Goal: Task Accomplishment & Management: Complete application form

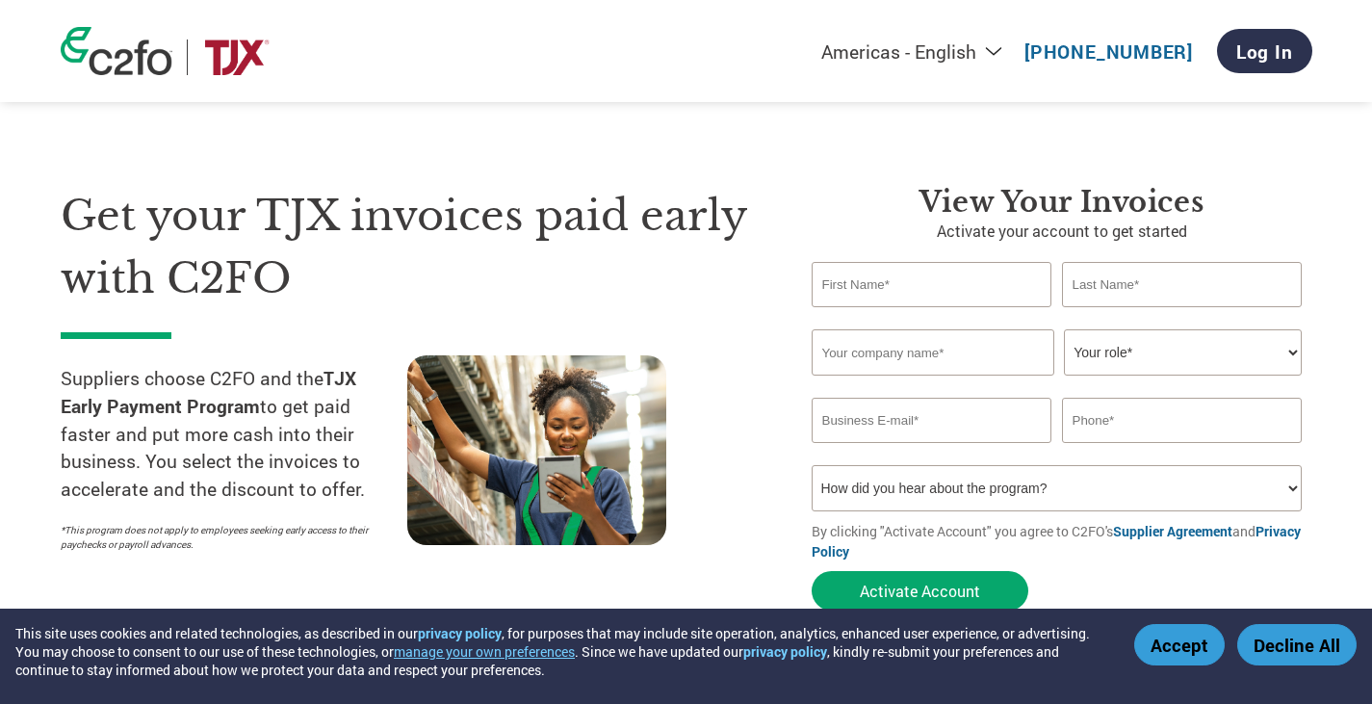
click at [974, 291] on input "text" at bounding box center [932, 284] width 241 height 45
type input "Paul"
type input "Kirchner"
type input "Lifelines, LLC"
click at [1240, 329] on div "Invalid first name or first name is too long Invalid last name or last name is …" at bounding box center [1062, 318] width 501 height 22
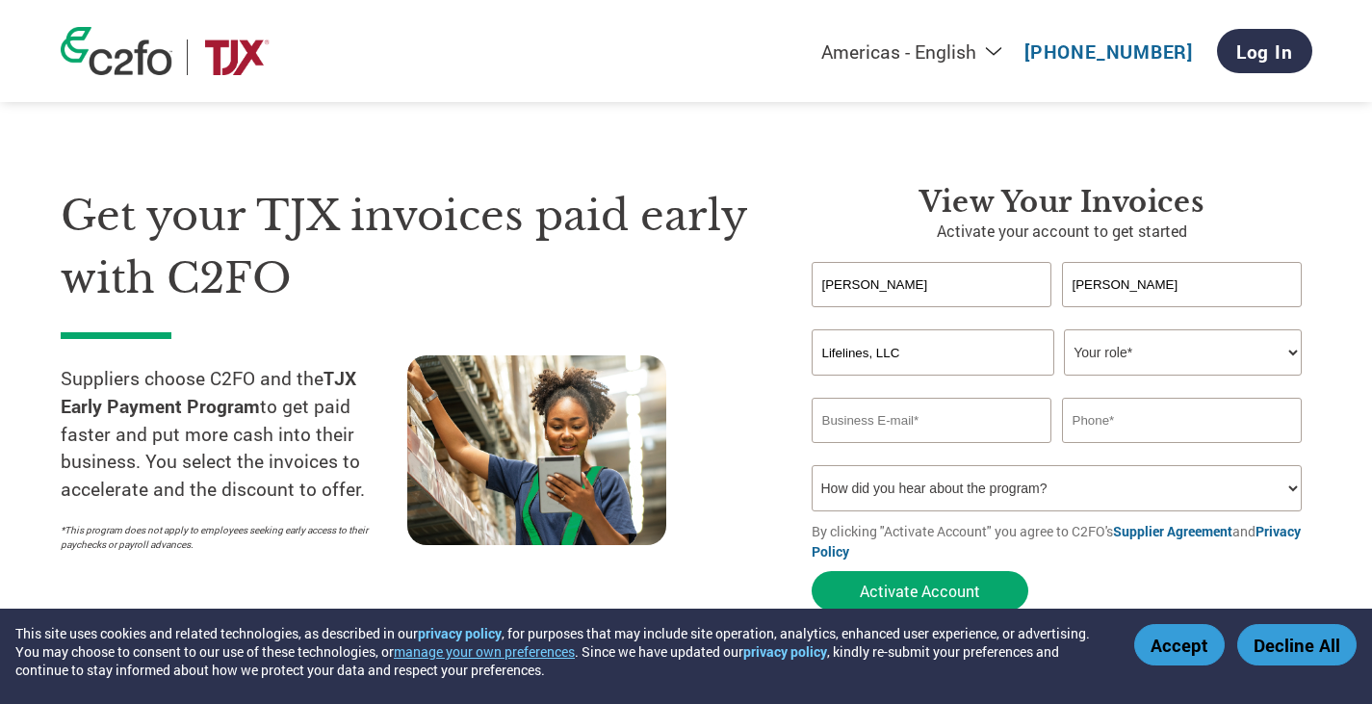
click at [1232, 365] on select "Your role* CFO Controller Credit Manager Finance Director Treasurer CEO Preside…" at bounding box center [1183, 352] width 238 height 46
select select "CFO"
click at [1064, 330] on select "Your role* CFO Controller Credit Manager Finance Director Treasurer CEO Preside…" at bounding box center [1183, 352] width 238 height 46
click at [925, 405] on input "email" at bounding box center [932, 420] width 241 height 45
type input "paul@lifelines.com"
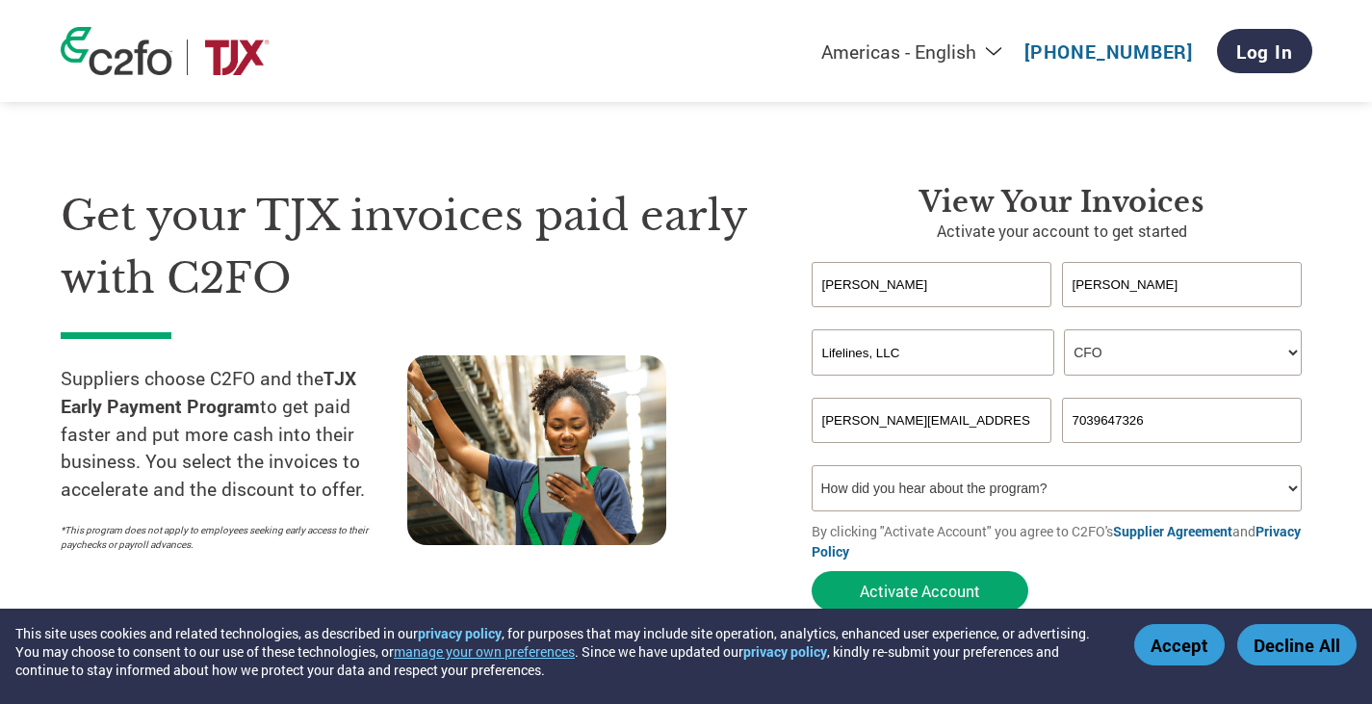
type input "7039647326"
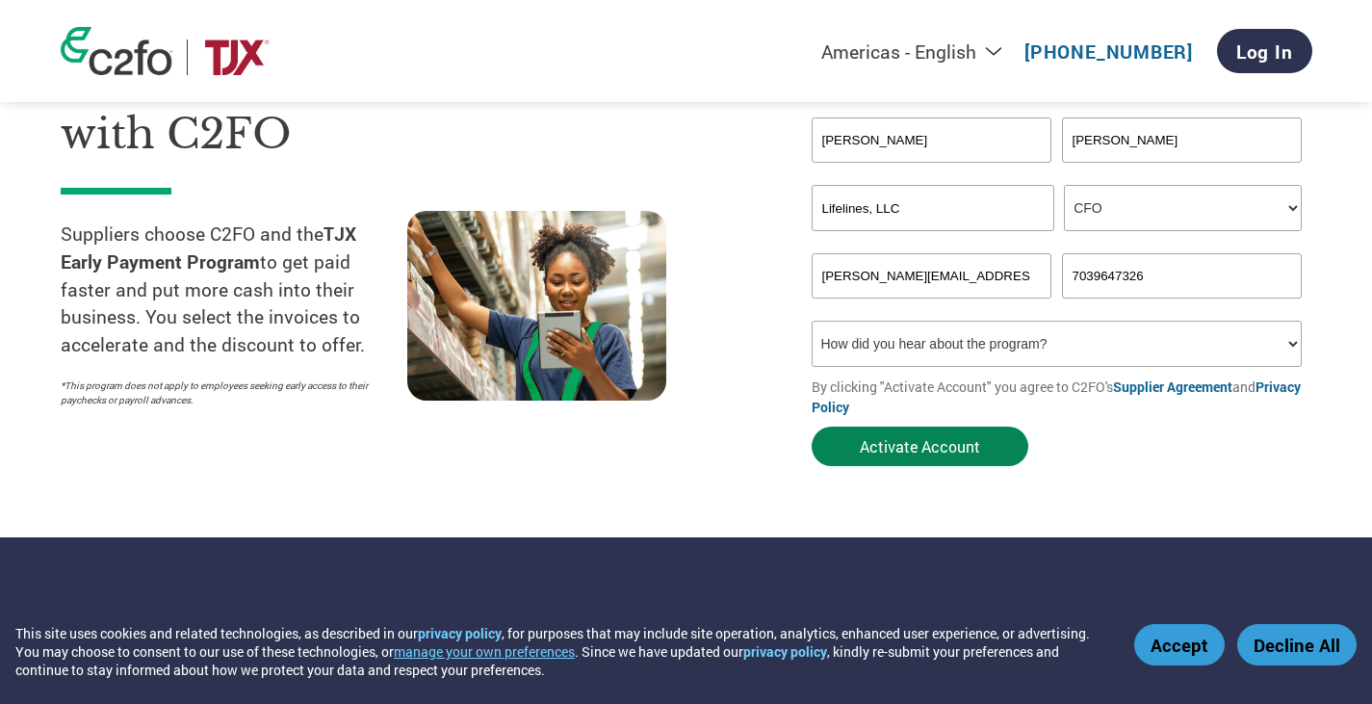
scroll to position [193, 0]
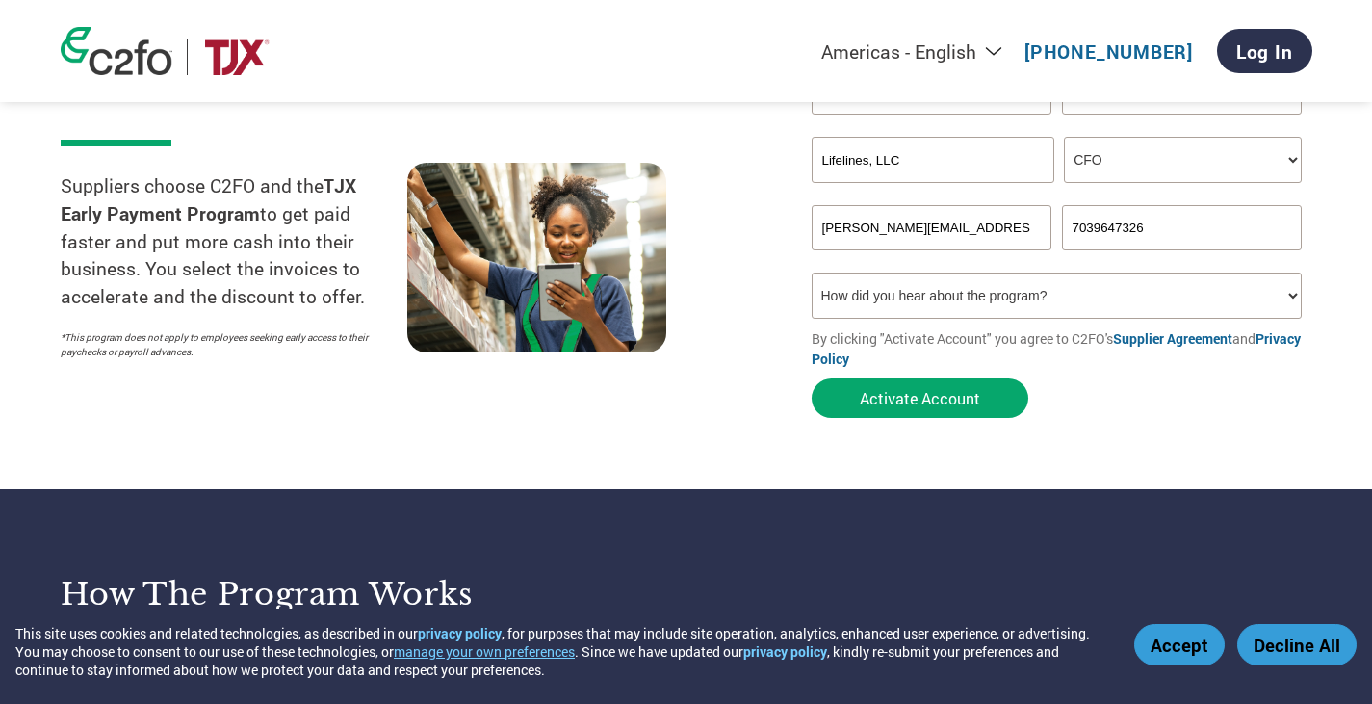
click at [972, 293] on select "How did you hear about the program? Received a letter Email Social Media Online…" at bounding box center [1057, 295] width 491 height 46
select select "Email"
click at [812, 275] on select "How did you hear about the program? Received a letter Email Social Media Online…" at bounding box center [1057, 295] width 491 height 46
click at [943, 409] on button "Activate Account" at bounding box center [920, 397] width 217 height 39
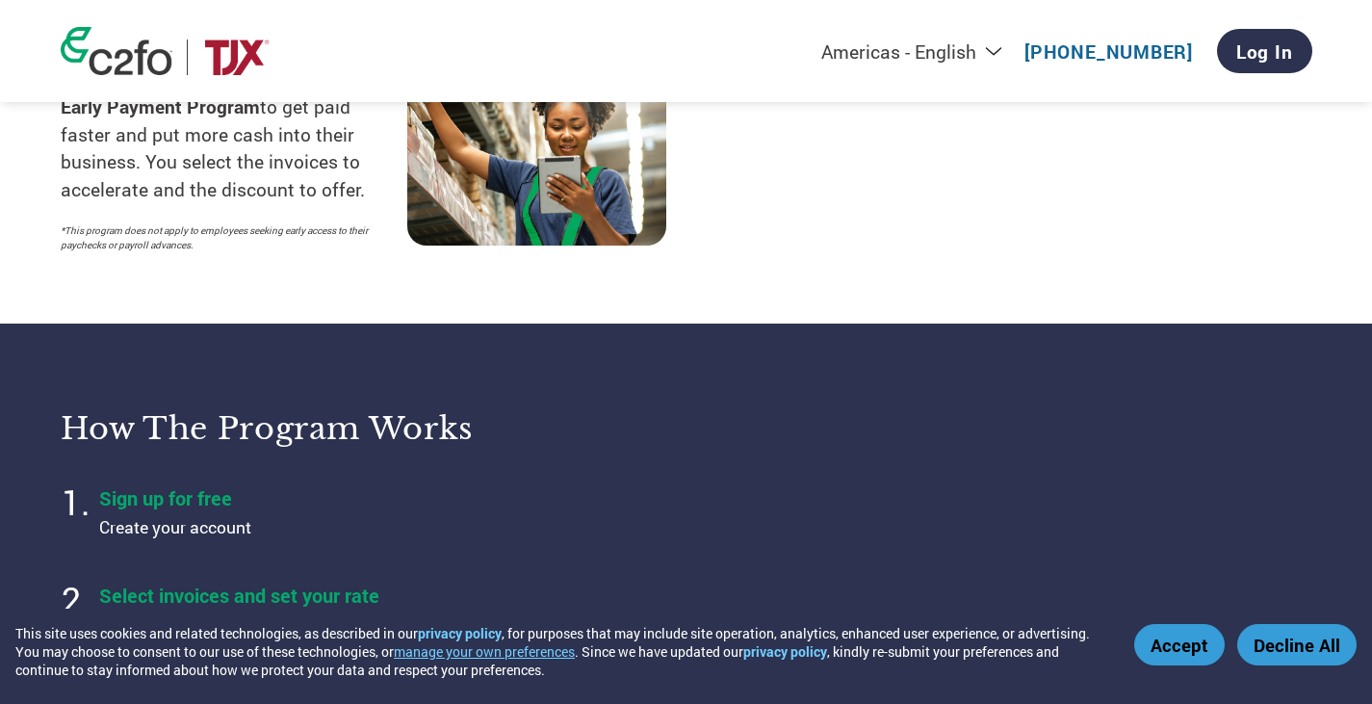
scroll to position [481, 0]
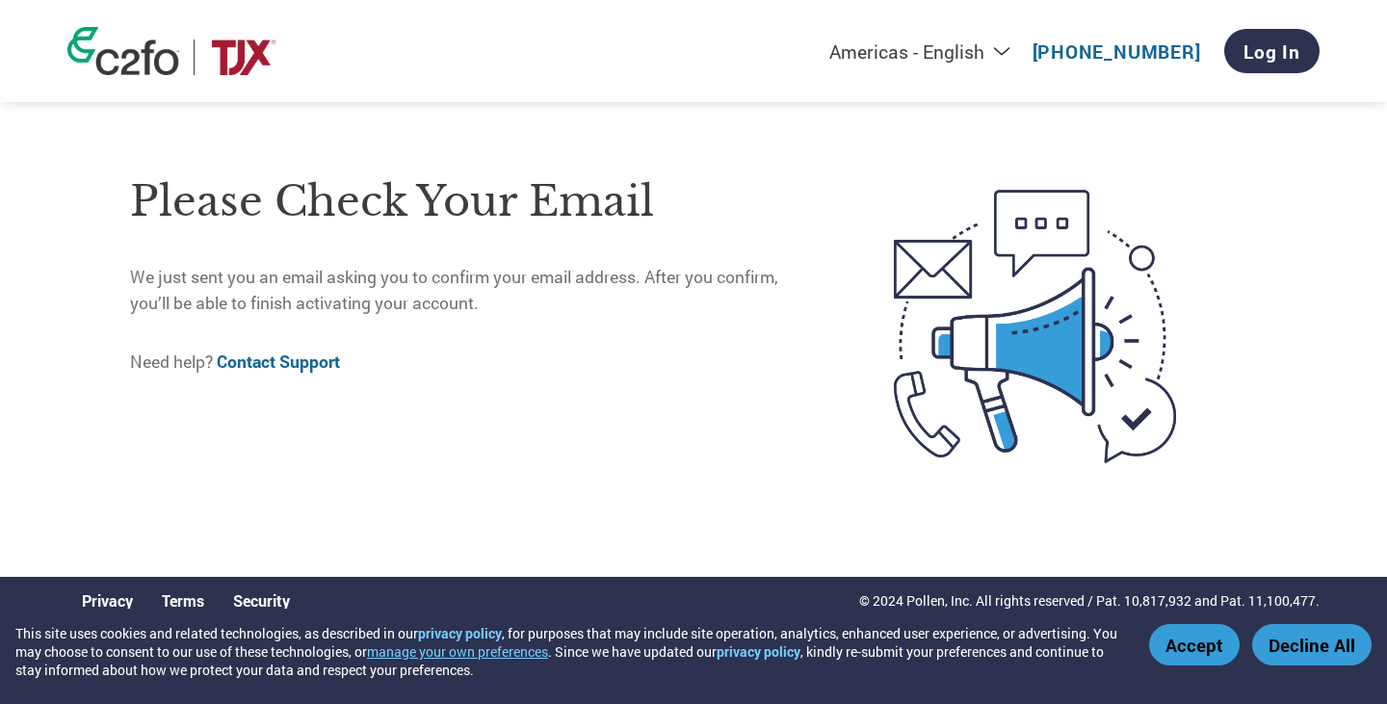
click at [123, 596] on link "Privacy" at bounding box center [107, 600] width 51 height 20
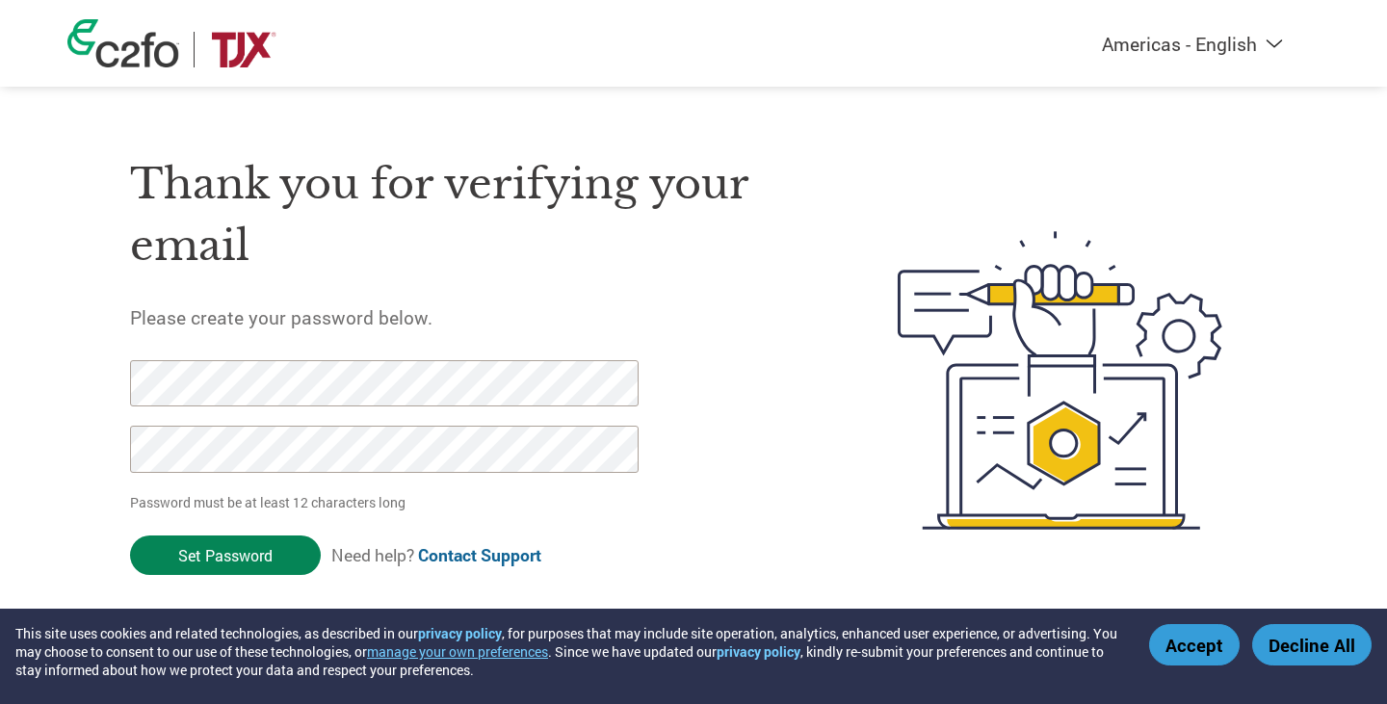
click at [258, 556] on input "Set Password" at bounding box center [225, 554] width 191 height 39
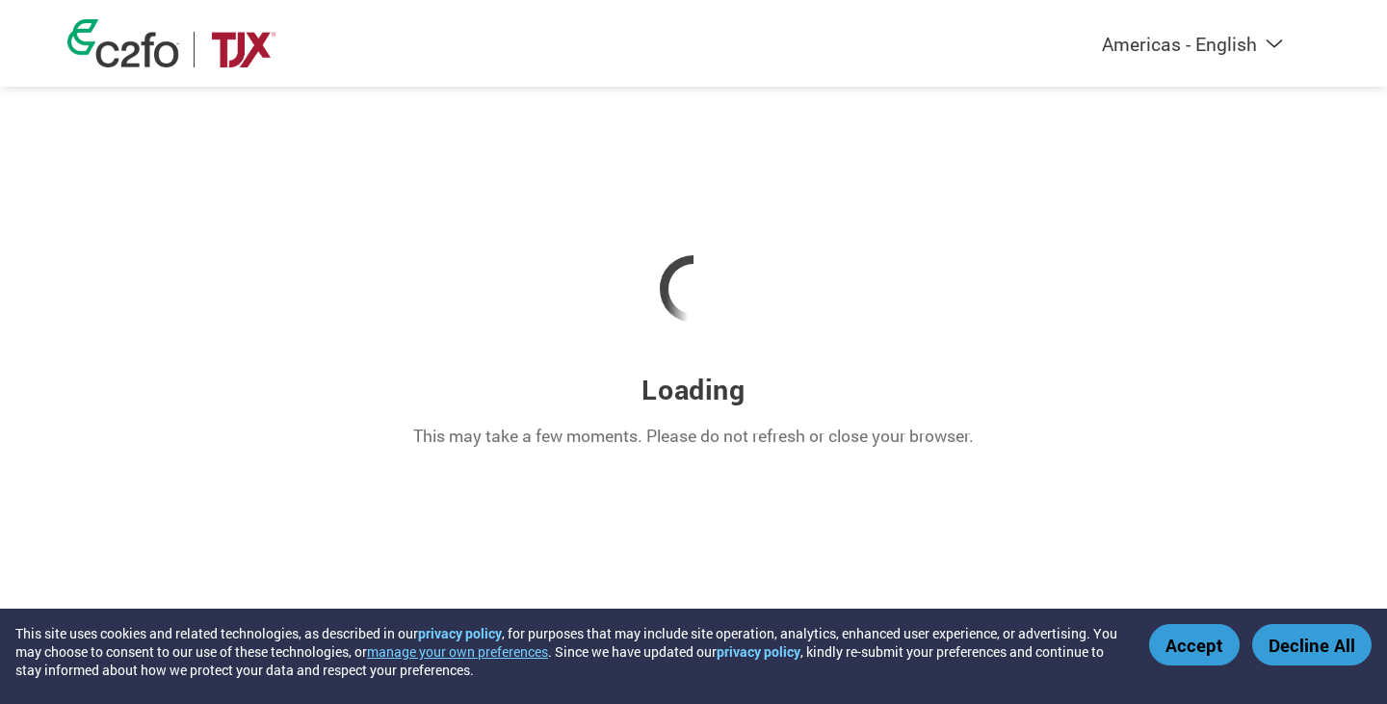
click at [1073, 383] on div "Loading This may take a few moments. Please do not refresh or close your browse…" at bounding box center [693, 337] width 1252 height 260
click at [1210, 644] on button "Accept" at bounding box center [1194, 644] width 91 height 41
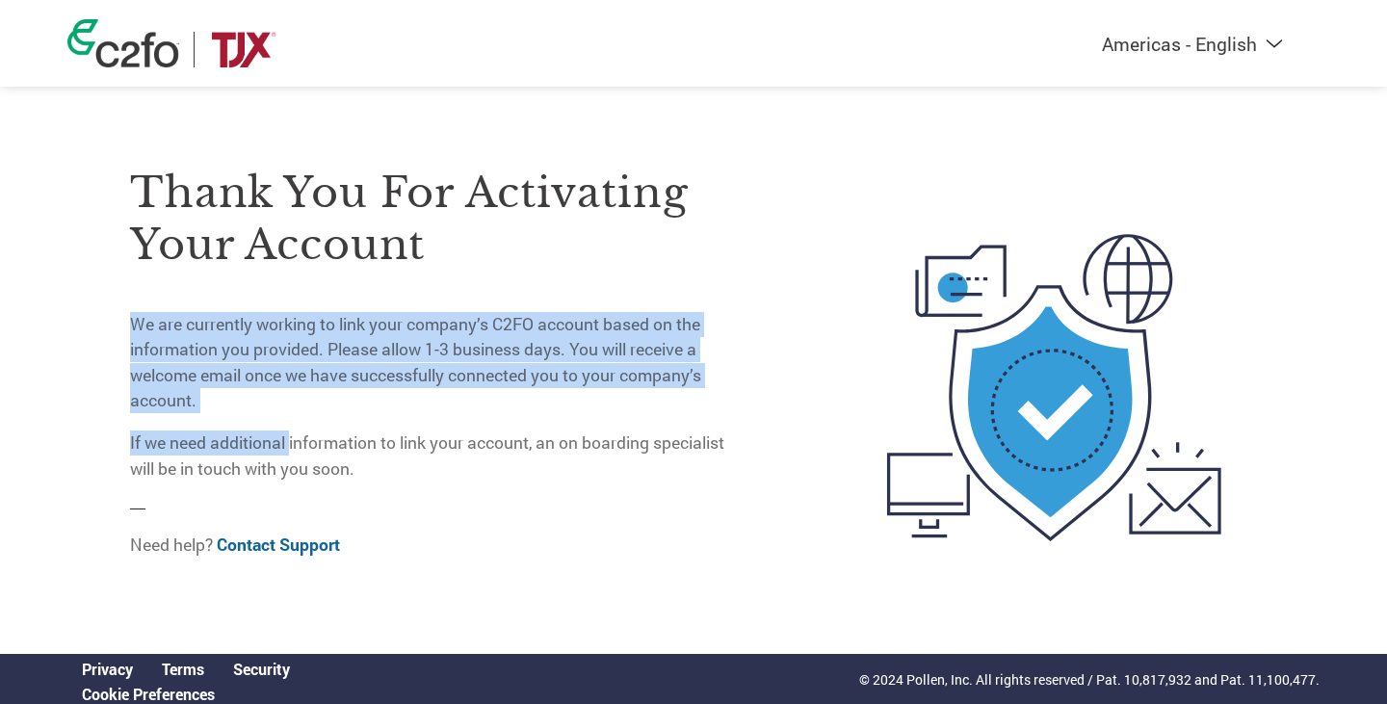
drag, startPoint x: 287, startPoint y: 412, endPoint x: 103, endPoint y: 301, distance: 214.7
click at [103, 301] on div "Thank you for activating your account We are currently working to link your com…" at bounding box center [693, 387] width 1252 height 525
click at [425, 397] on p "We are currently working to link your company’s C2FO account based on the infor…" at bounding box center [434, 363] width 609 height 102
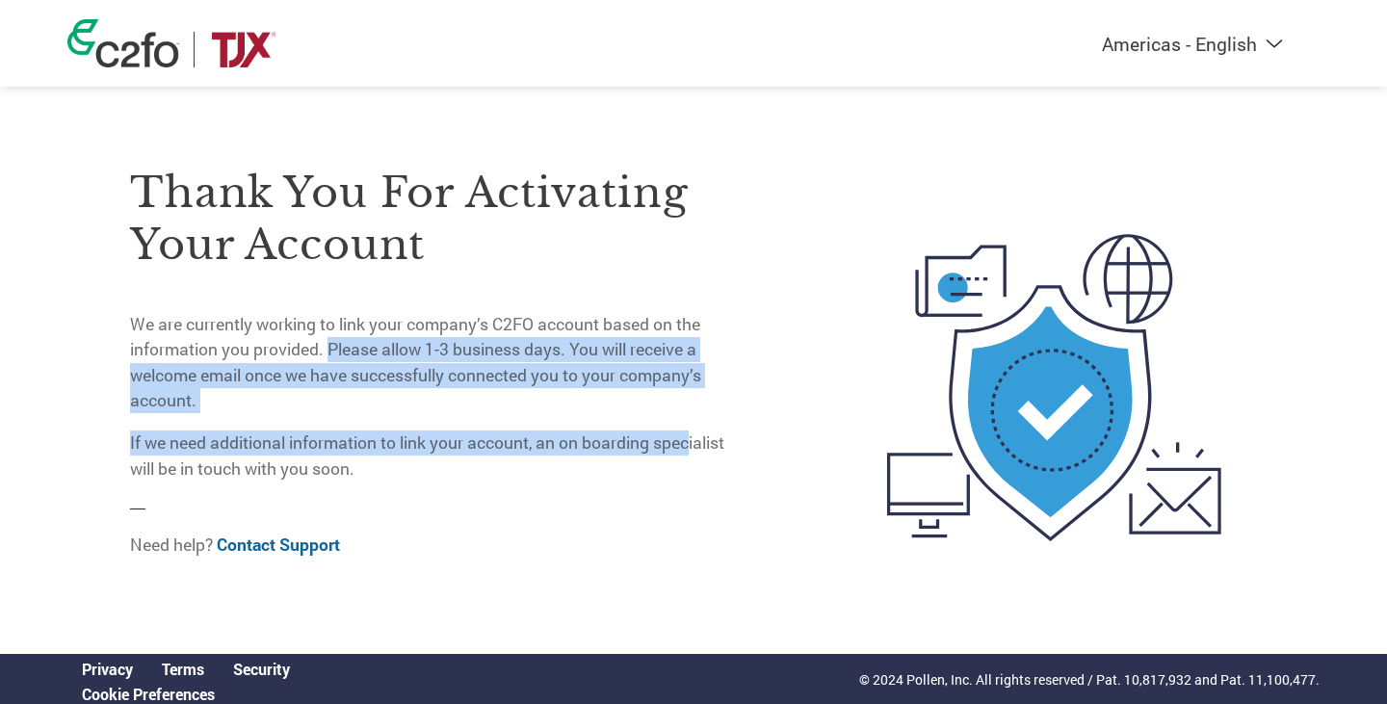
drag, startPoint x: 329, startPoint y: 346, endPoint x: 693, endPoint y: 416, distance: 370.7
click at [693, 416] on div "Thank you for activating your account We are currently working to link your com…" at bounding box center [434, 324] width 609 height 315
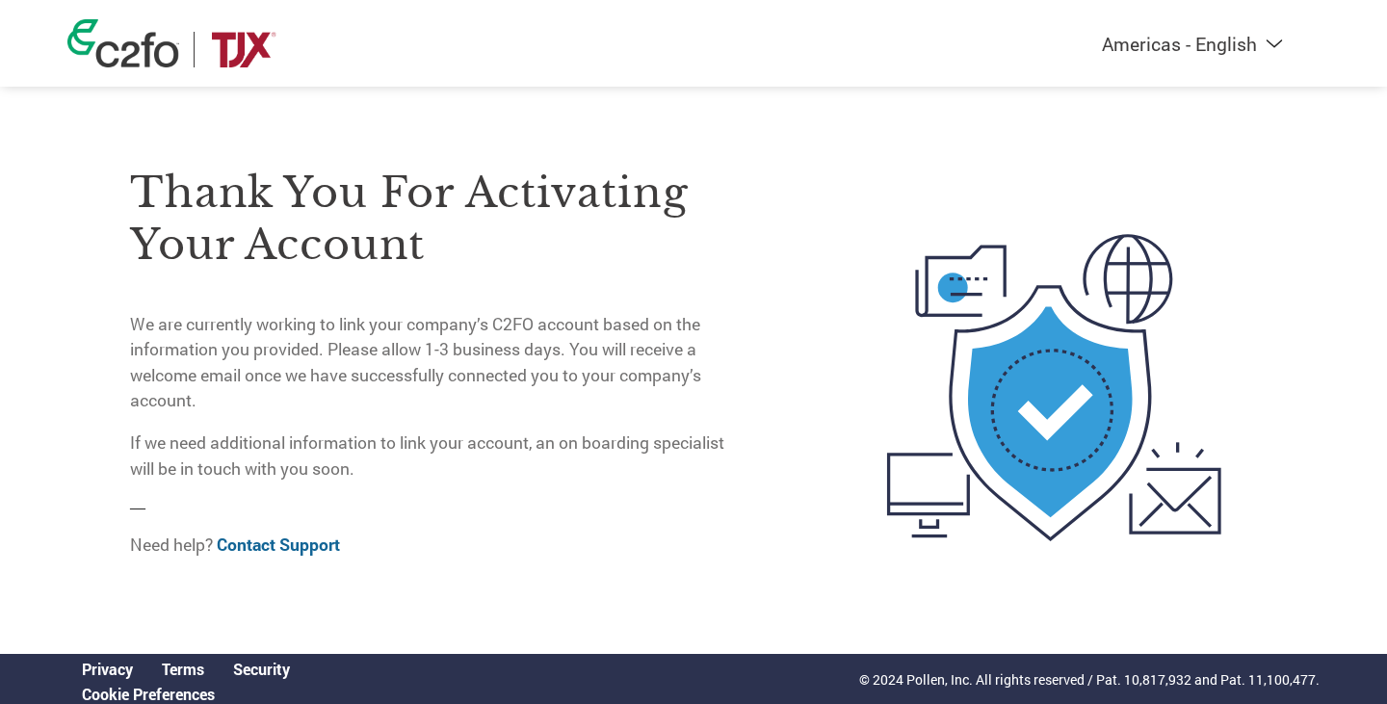
click at [694, 480] on div "Thank you for activating your account We are currently working to link your com…" at bounding box center [434, 350] width 609 height 450
click at [139, 34] on img at bounding box center [123, 43] width 112 height 48
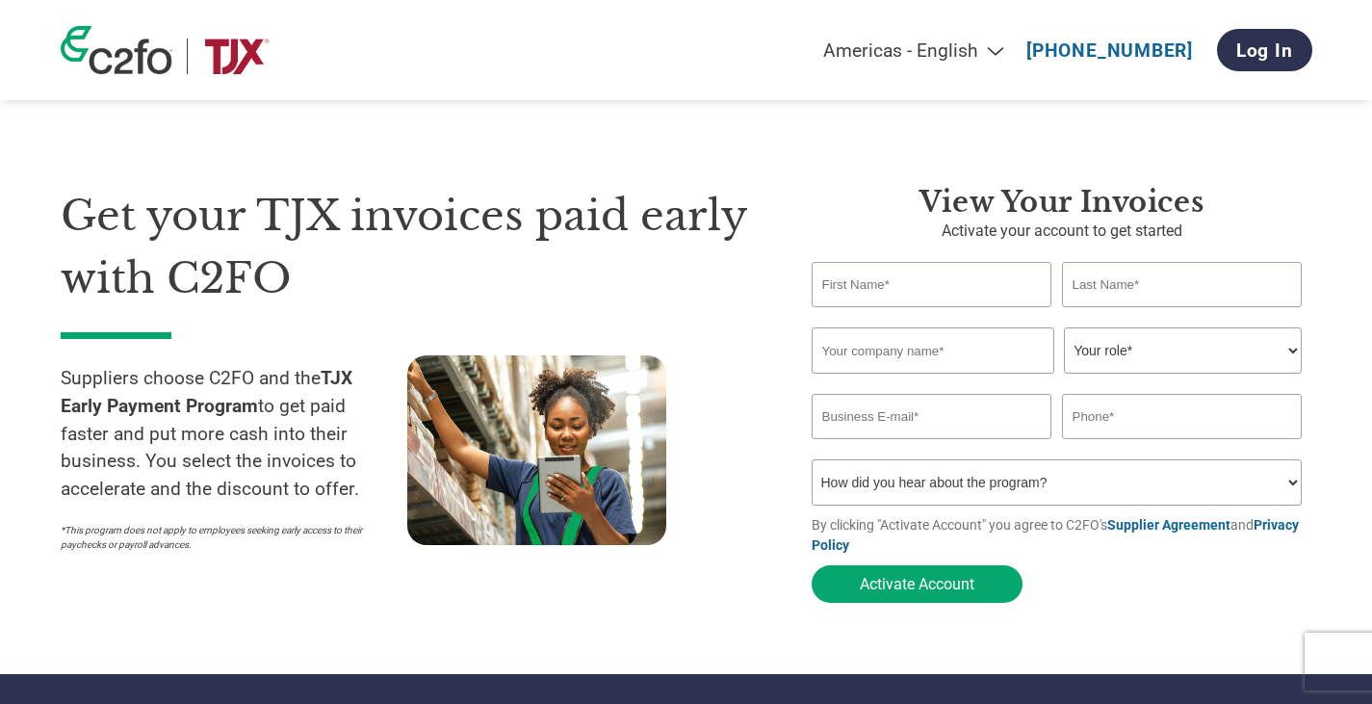
click at [155, 88] on div "Americas - English Américas - Español Américas - Português Amériques - Français…" at bounding box center [686, 50] width 1281 height 100
click at [135, 65] on img at bounding box center [117, 50] width 112 height 48
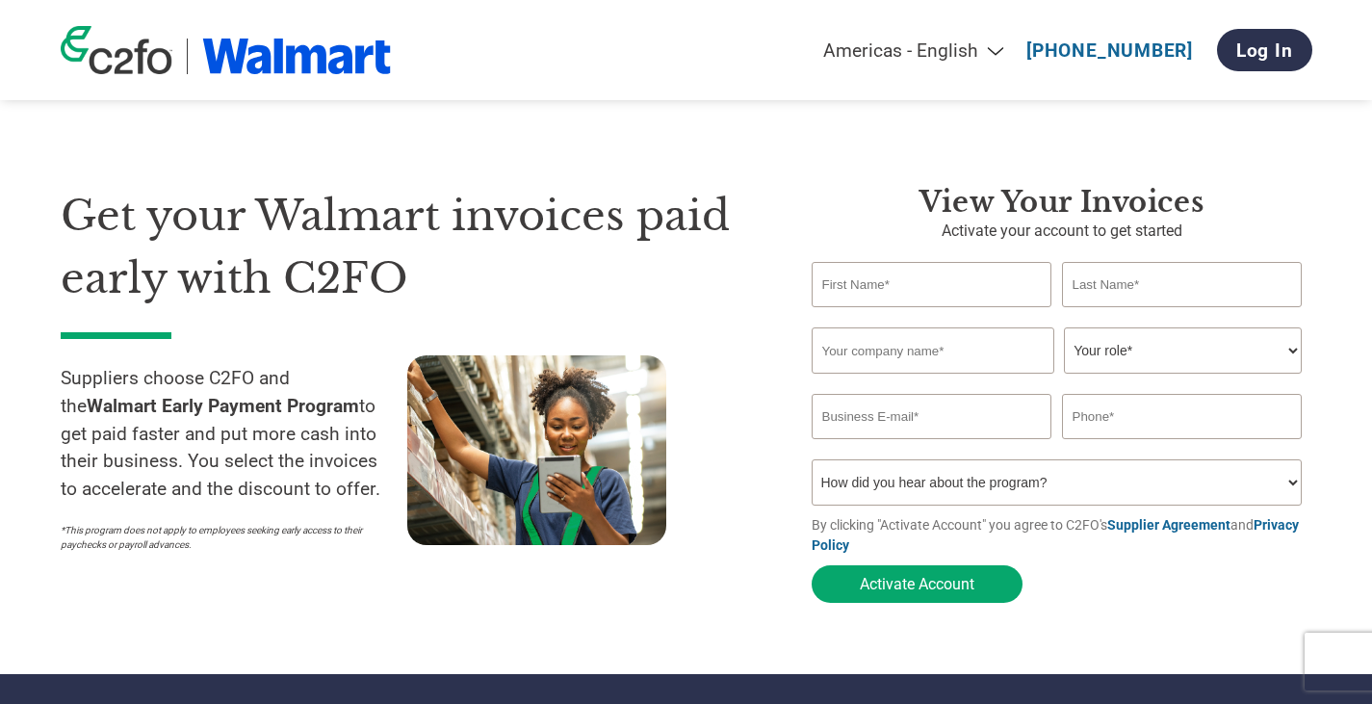
click at [972, 302] on input "text" at bounding box center [932, 284] width 241 height 45
type input "[PERSON_NAME]"
type input "Lifelines, LLC"
click at [1170, 347] on select "Your role* CFO Controller Credit Manager Finance Director Treasurer CEO Preside…" at bounding box center [1183, 350] width 238 height 46
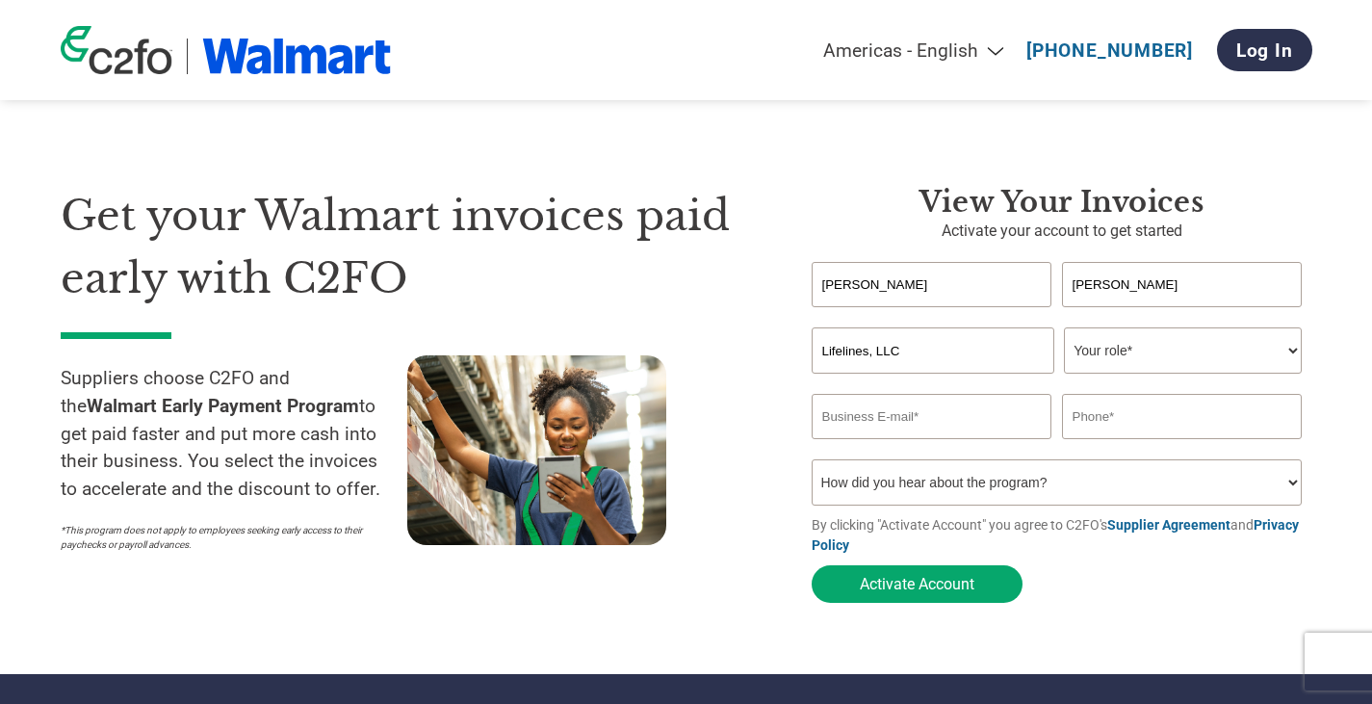
select select "CFO"
click at [1064, 329] on select "Your role* CFO Controller Credit Manager Finance Director Treasurer CEO Preside…" at bounding box center [1183, 350] width 238 height 46
click at [946, 436] on input "email" at bounding box center [932, 416] width 241 height 45
type input "a"
type input "paul@lifelines.com"
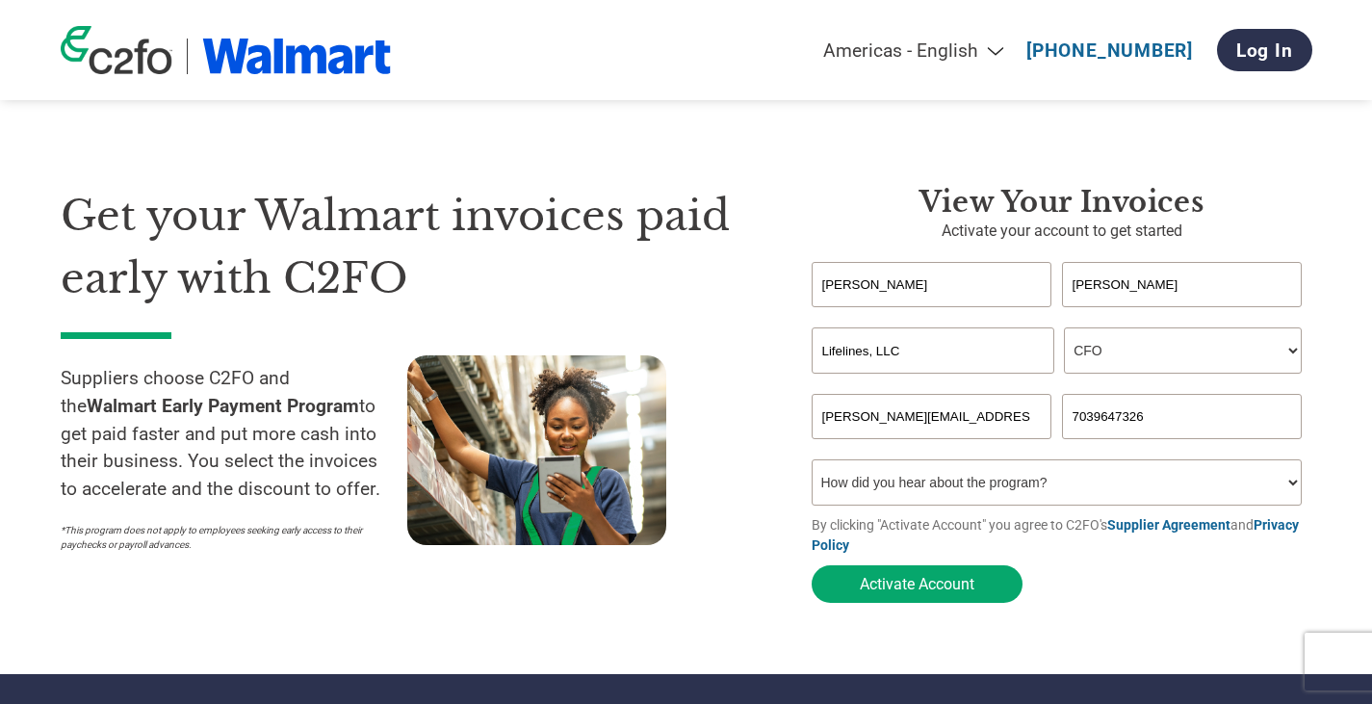
type input "7039647326"
click at [1023, 498] on select "How did you hear about the program? Received a letter Email Social Media Online…" at bounding box center [1057, 482] width 491 height 46
select select "Email"
click at [812, 465] on select "How did you hear about the program? Received a letter Email Social Media Online…" at bounding box center [1057, 482] width 491 height 46
click at [904, 593] on button "Activate Account" at bounding box center [917, 584] width 211 height 38
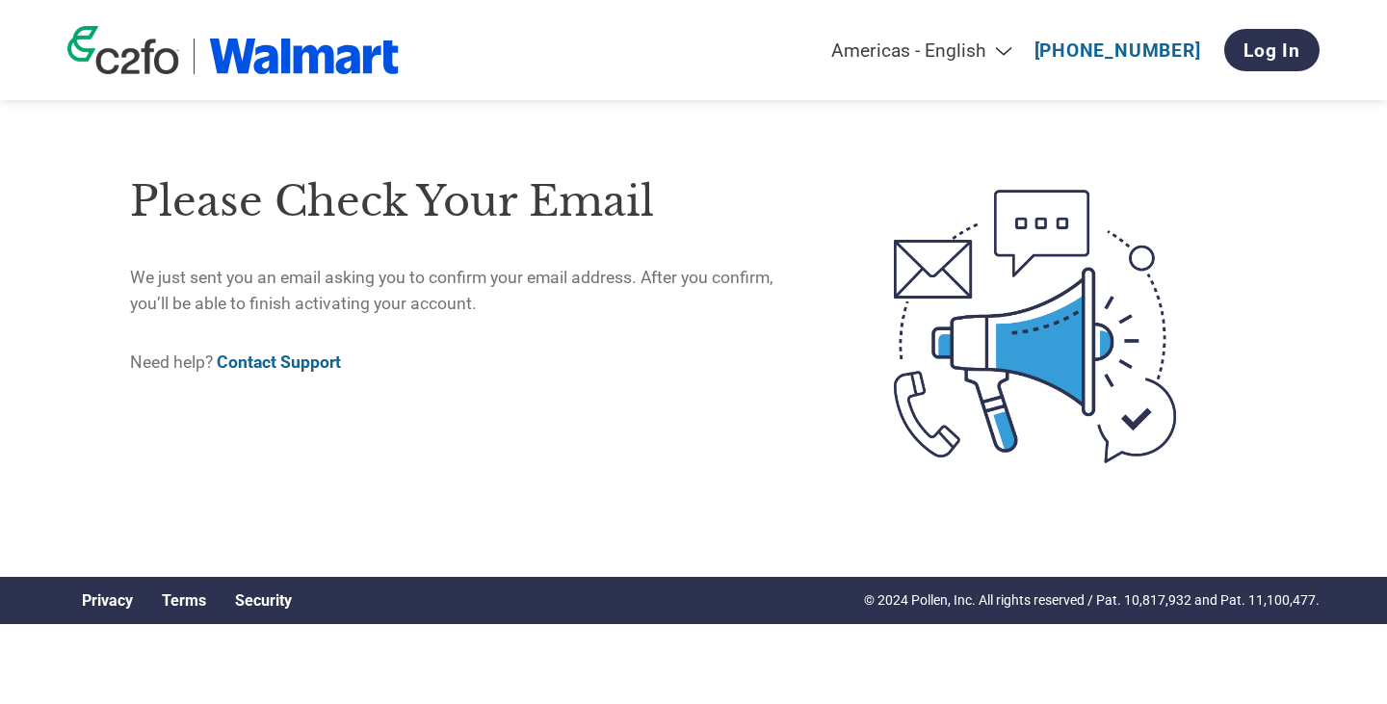
click at [667, 480] on div "Please check your email We just sent you an email asking you to confirm your em…" at bounding box center [471, 326] width 683 height 343
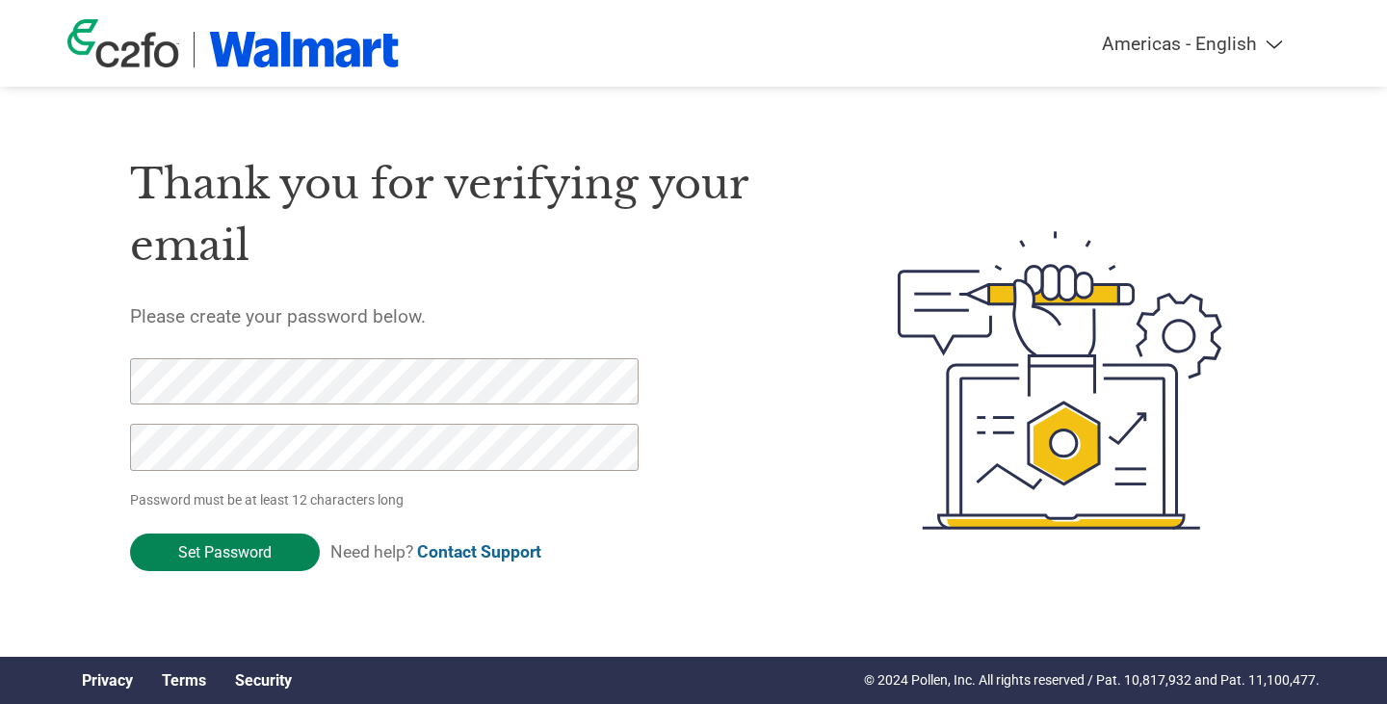
click at [254, 557] on input "Set Password" at bounding box center [225, 552] width 190 height 38
